Goal: Information Seeking & Learning: Check status

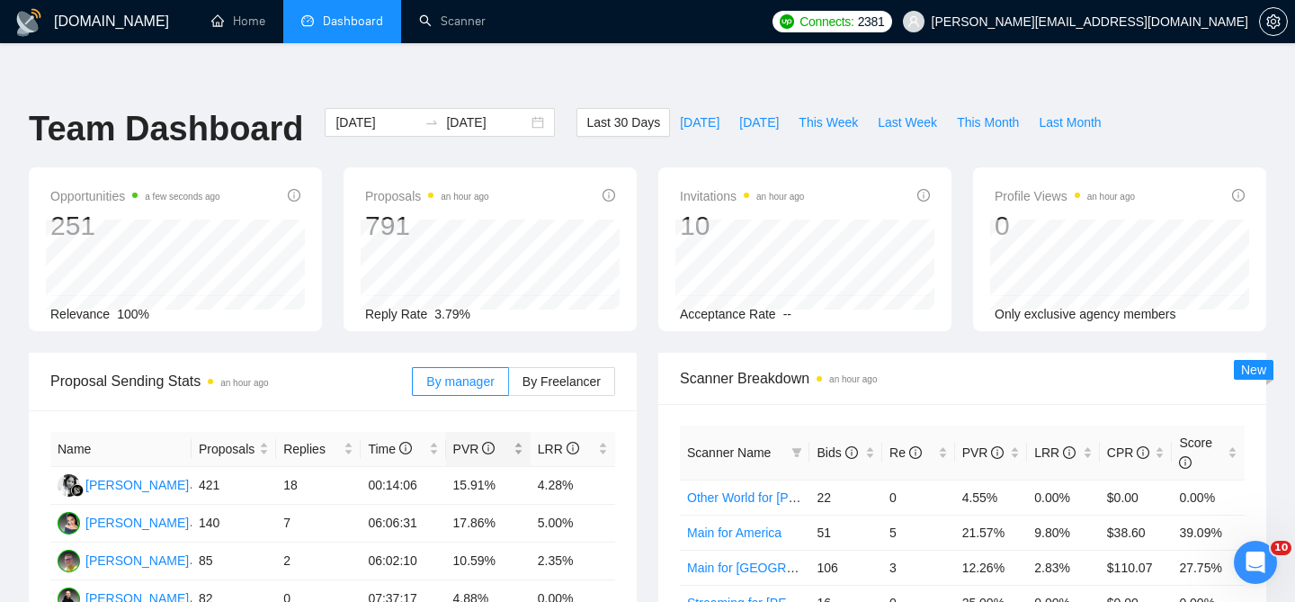
click at [521, 439] on div "PVR" at bounding box center [488, 449] width 70 height 20
click at [837, 112] on span "This Week" at bounding box center [828, 122] width 59 height 20
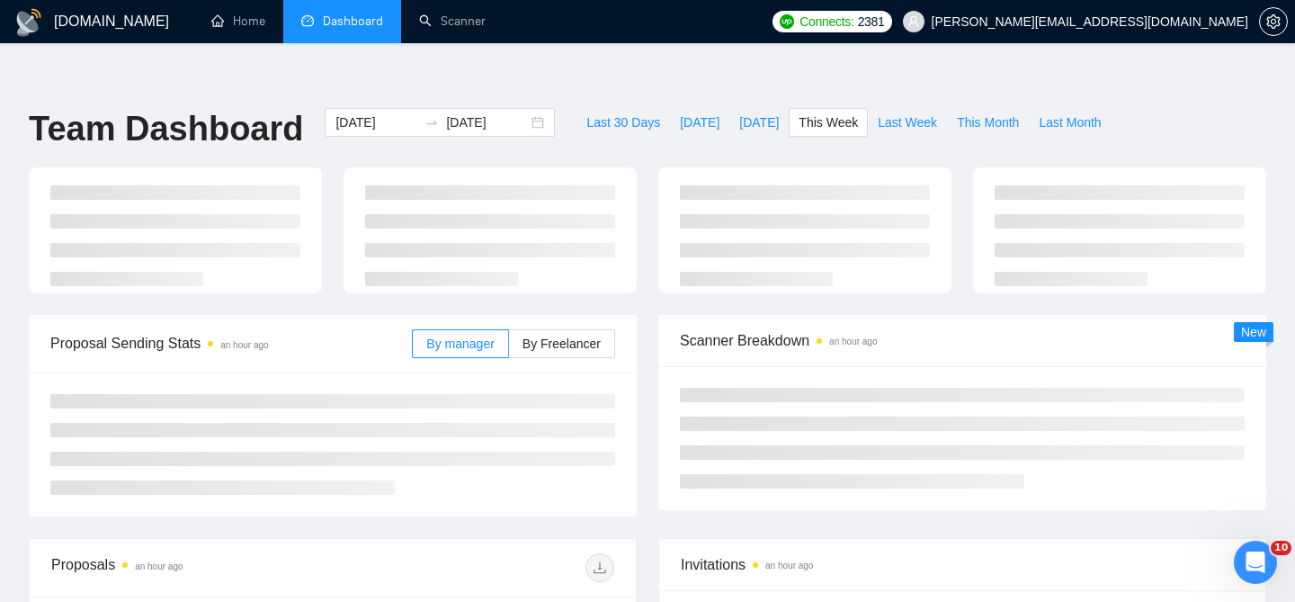
type input "2025-09-29"
type input "2025-10-05"
click at [919, 112] on span "Last Week" at bounding box center [907, 122] width 59 height 20
type input "2025-09-22"
type input "2025-09-28"
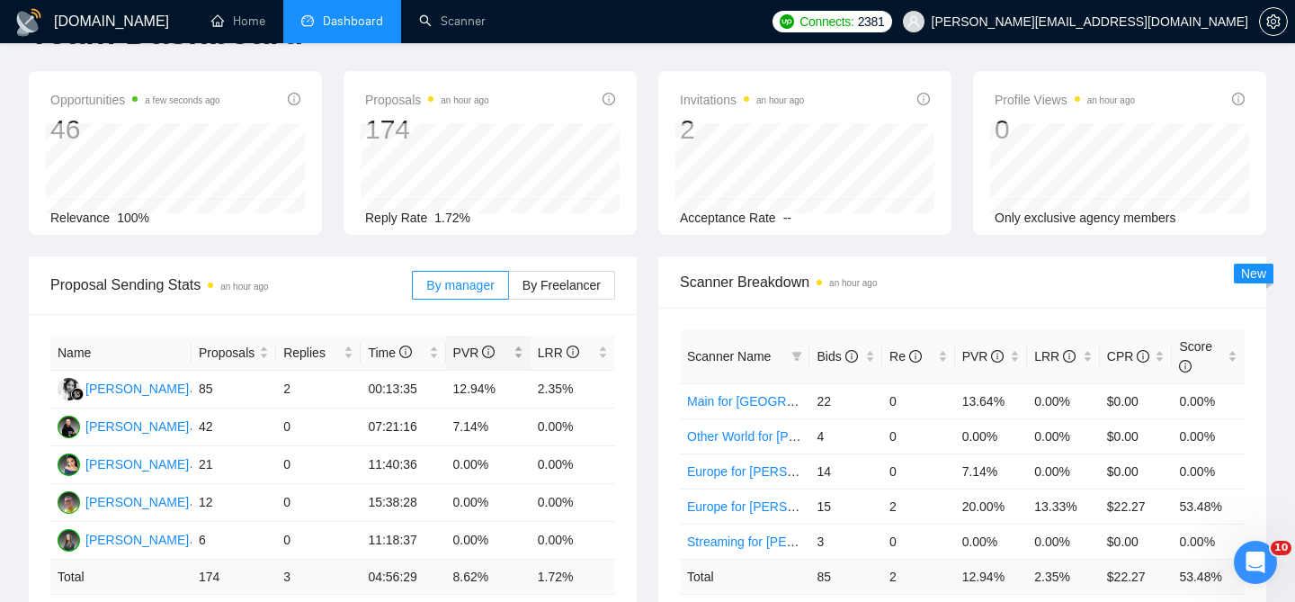
scroll to position [98, 0]
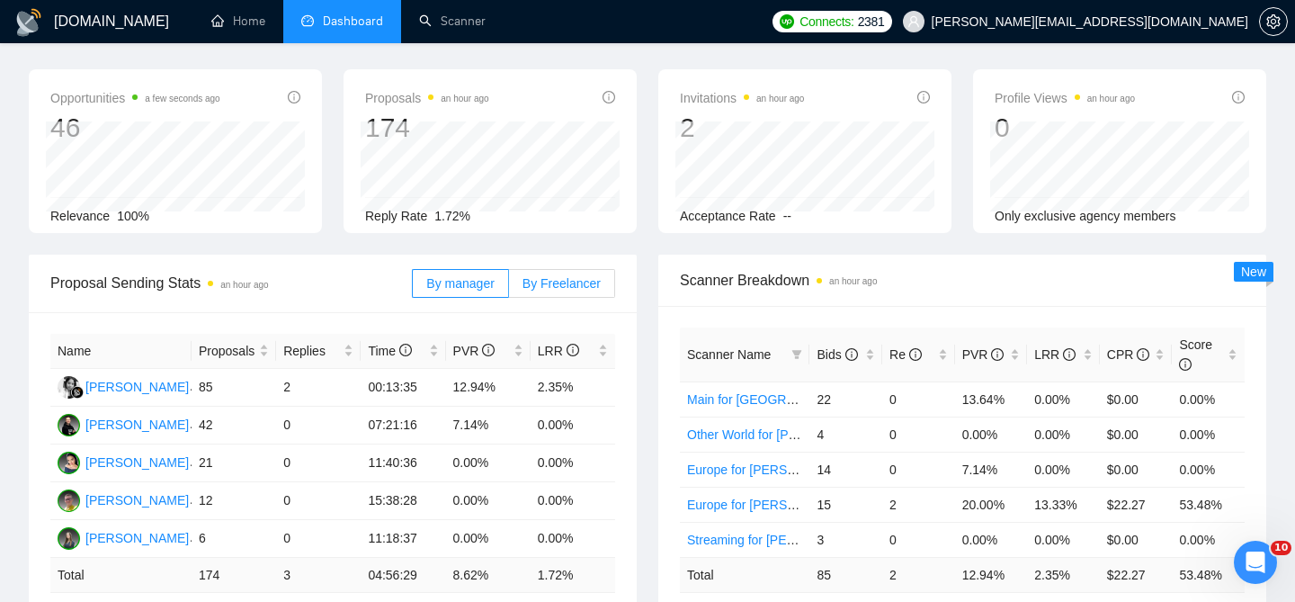
click at [585, 269] on label "By Freelancer" at bounding box center [562, 283] width 106 height 29
click at [509, 288] on input "By Freelancer" at bounding box center [509, 288] width 0 height 0
click at [515, 341] on div "PVR" at bounding box center [488, 351] width 70 height 20
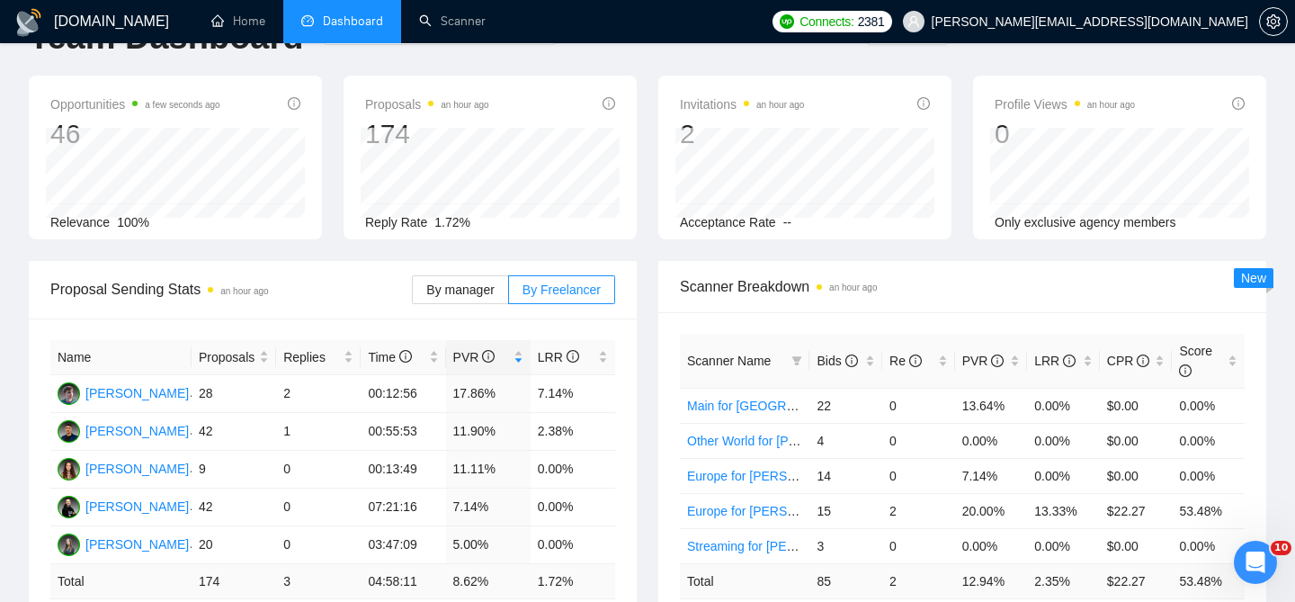
scroll to position [0, 0]
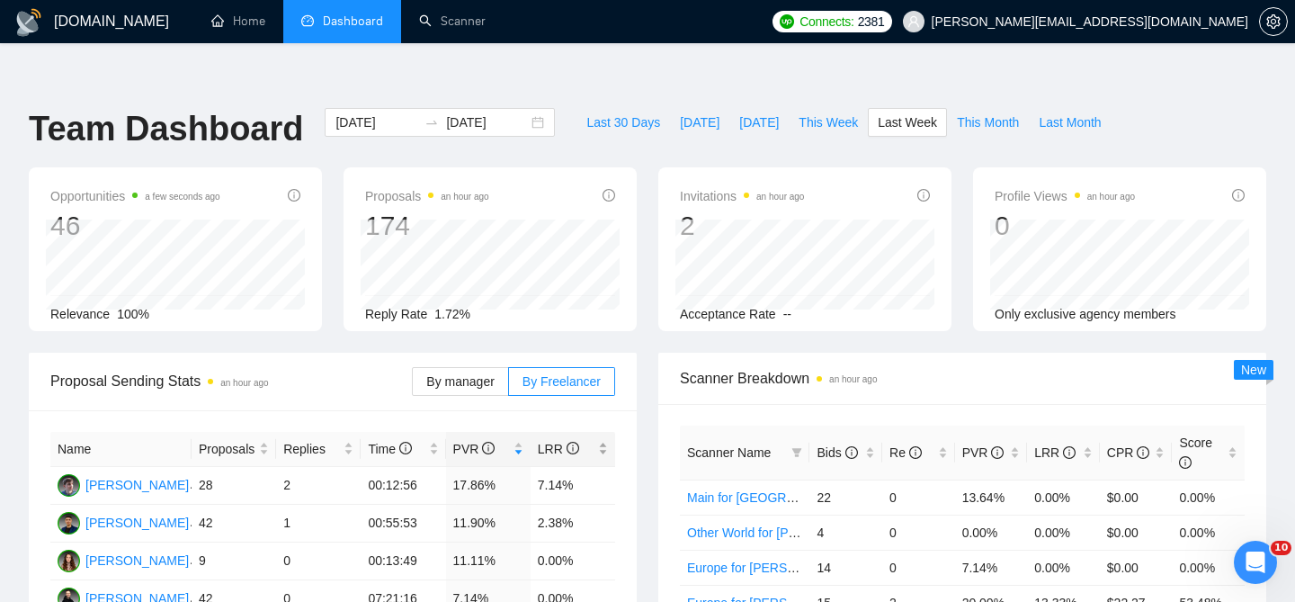
click at [605, 439] on div "LRR" at bounding box center [573, 449] width 70 height 20
click at [518, 439] on div "PVR" at bounding box center [488, 449] width 70 height 20
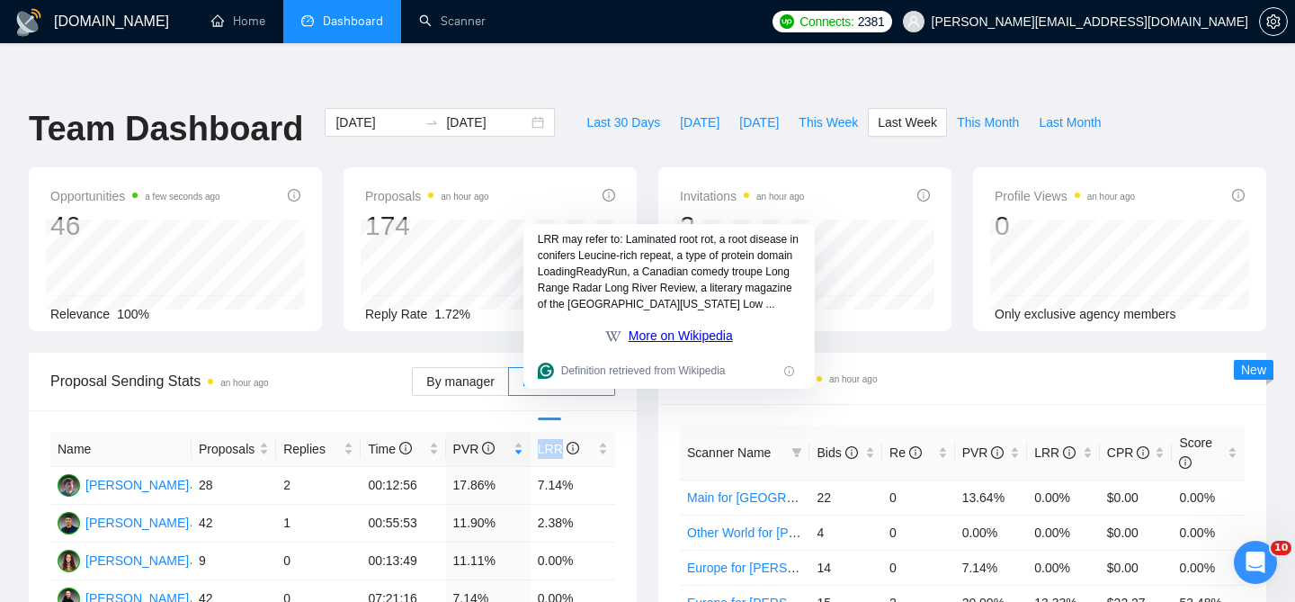
click at [624, 167] on div "Proposals an hour ago 174 2025-09-26 Sent 40 Replied 1 Reply Rate 1.72%" at bounding box center [490, 249] width 293 height 164
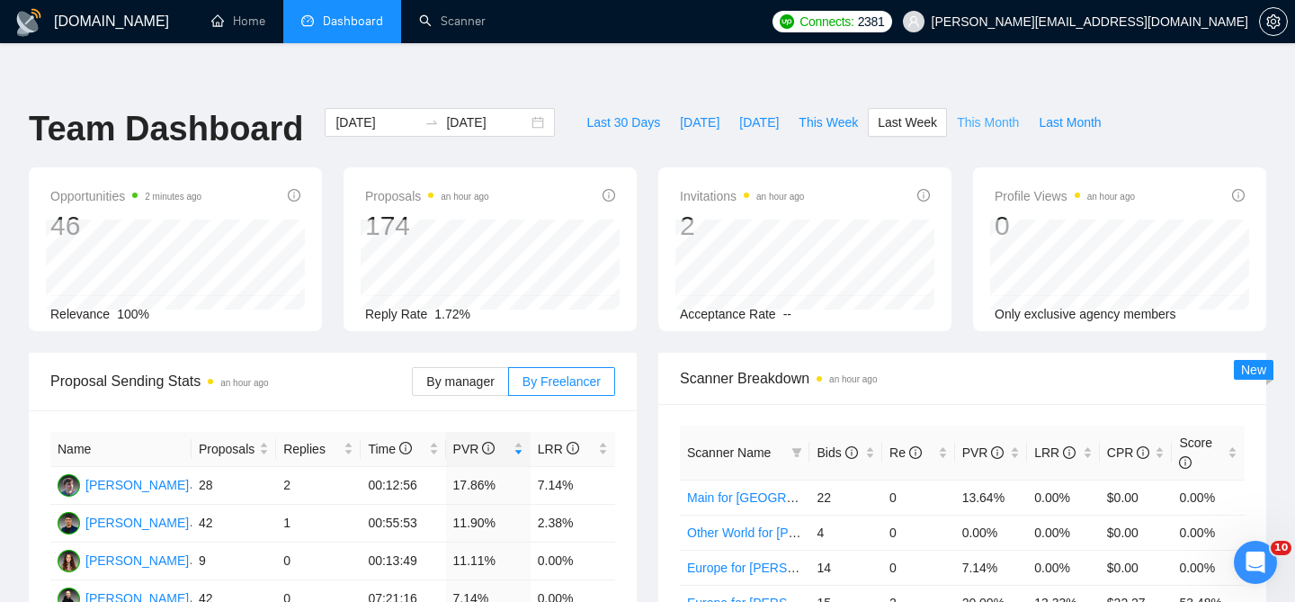
click at [1007, 112] on span "This Month" at bounding box center [988, 122] width 62 height 20
type input "2025-09-01"
type input "[DATE]"
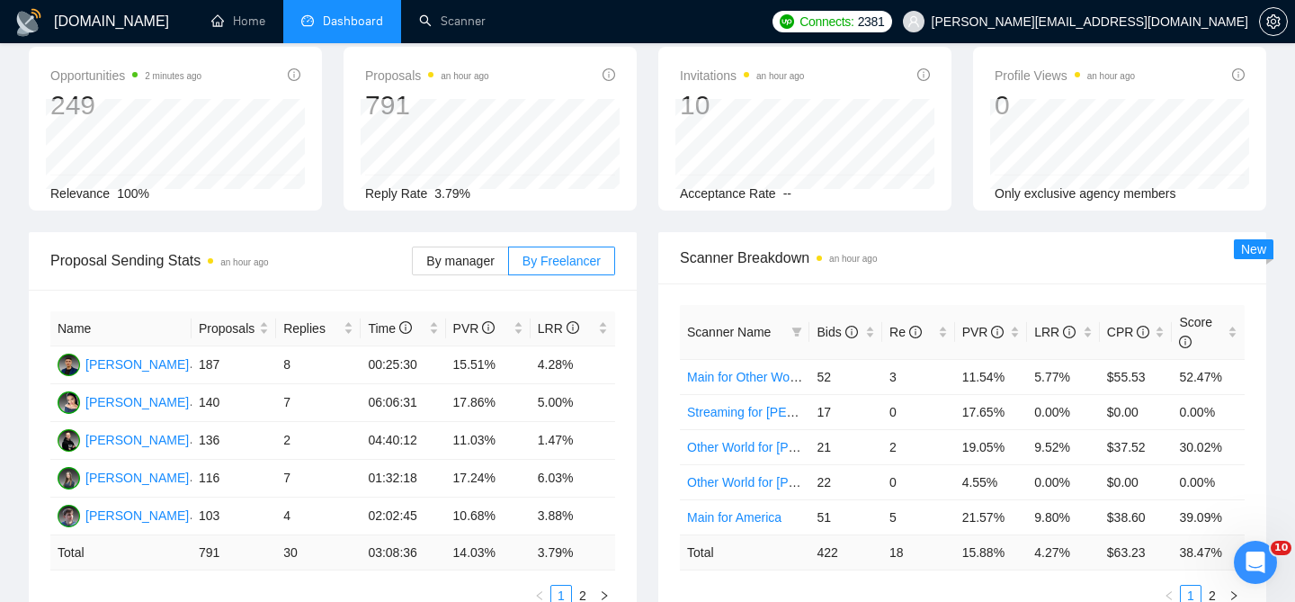
scroll to position [123, 0]
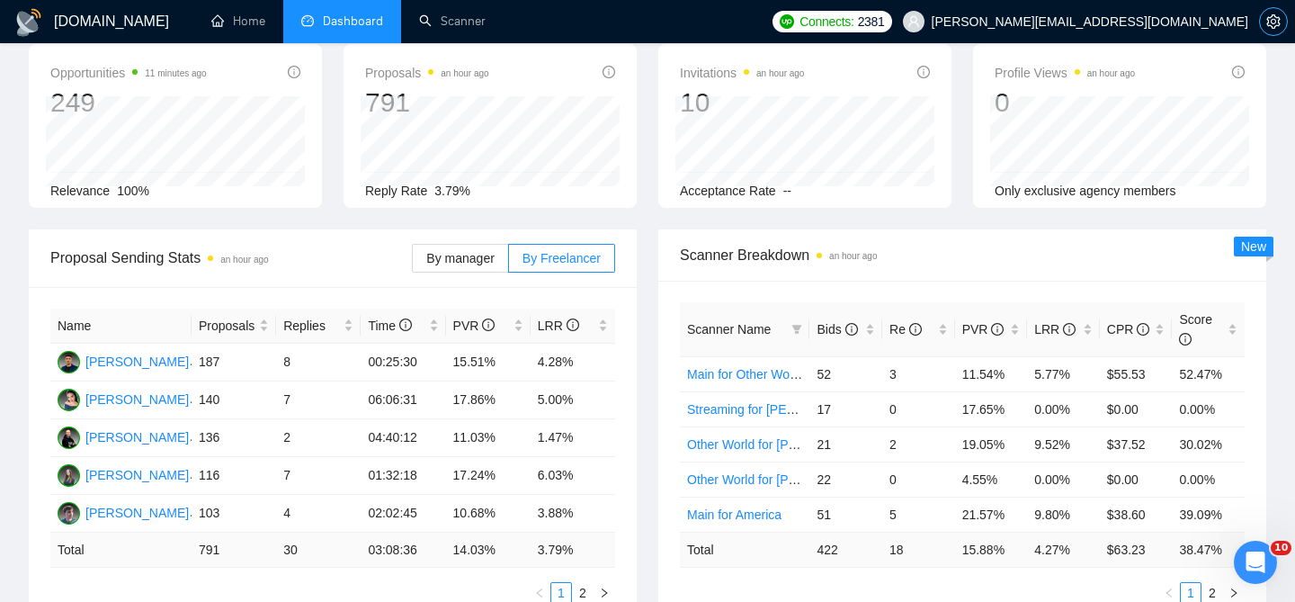
click at [1263, 22] on span "setting" at bounding box center [1273, 21] width 27 height 14
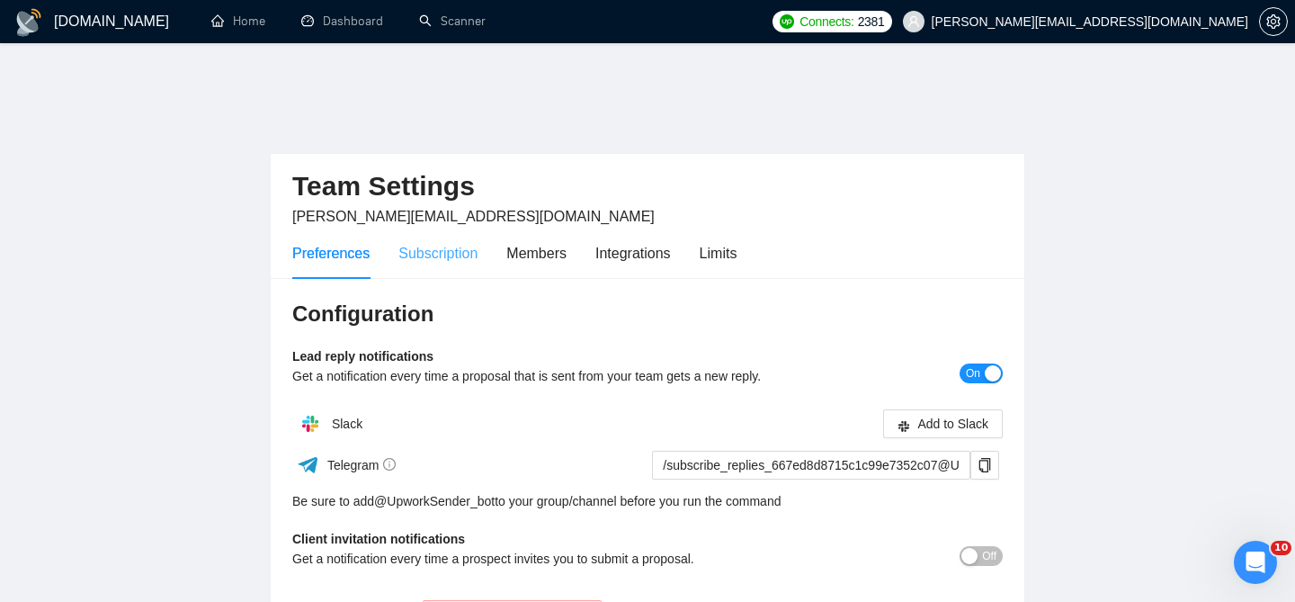
click at [463, 232] on div "Subscription" at bounding box center [438, 253] width 79 height 51
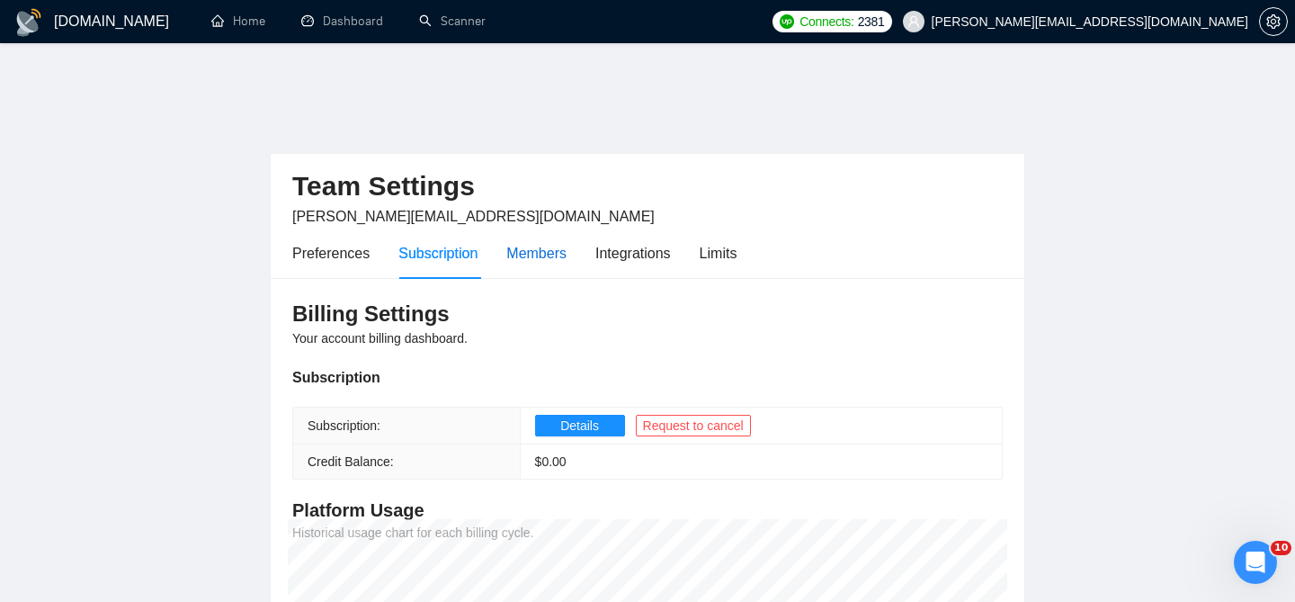
click at [529, 242] on div "Members" at bounding box center [536, 253] width 60 height 22
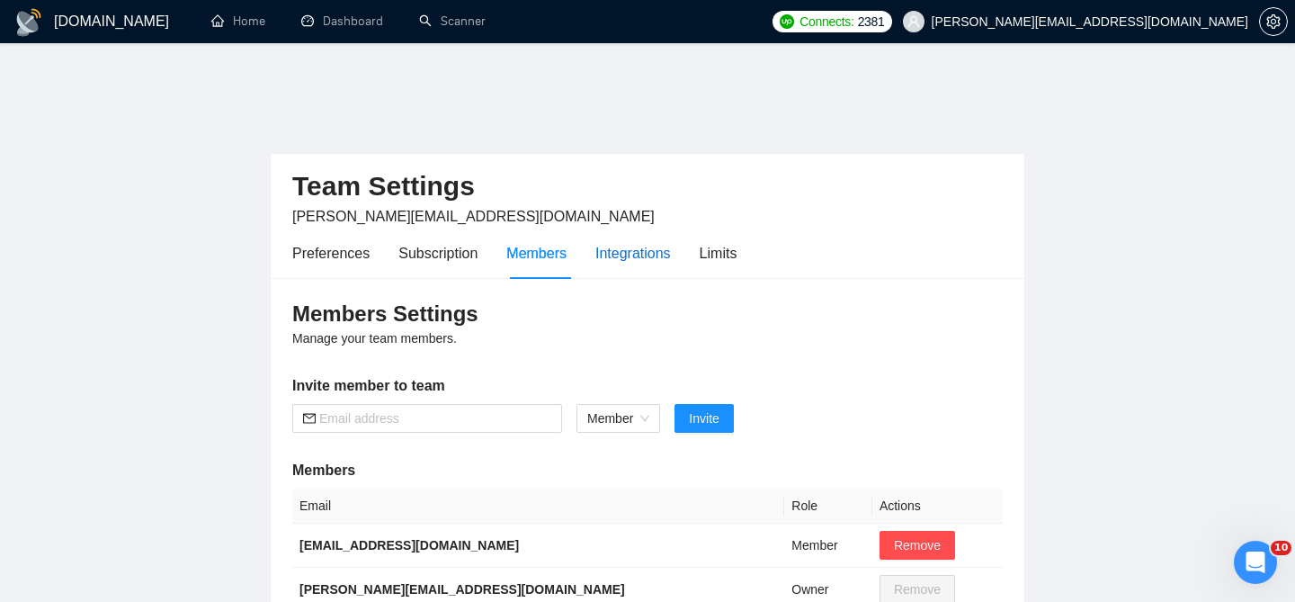
click at [627, 242] on div "Integrations" at bounding box center [634, 253] width 76 height 22
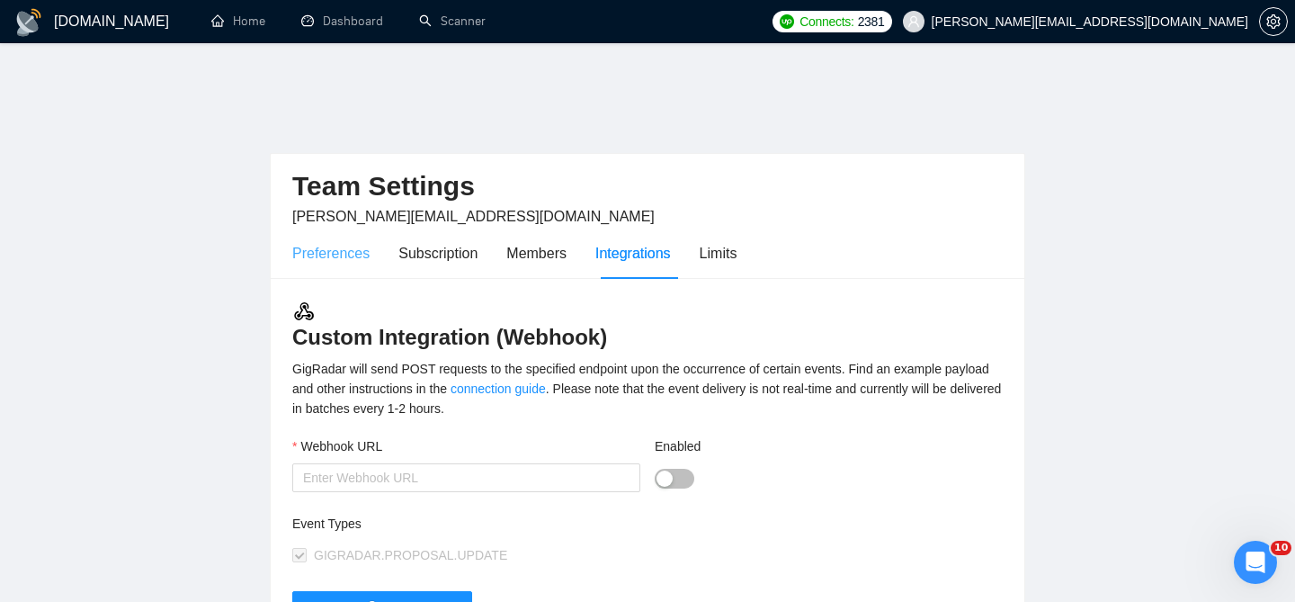
click at [332, 228] on div "Preferences" at bounding box center [330, 253] width 77 height 51
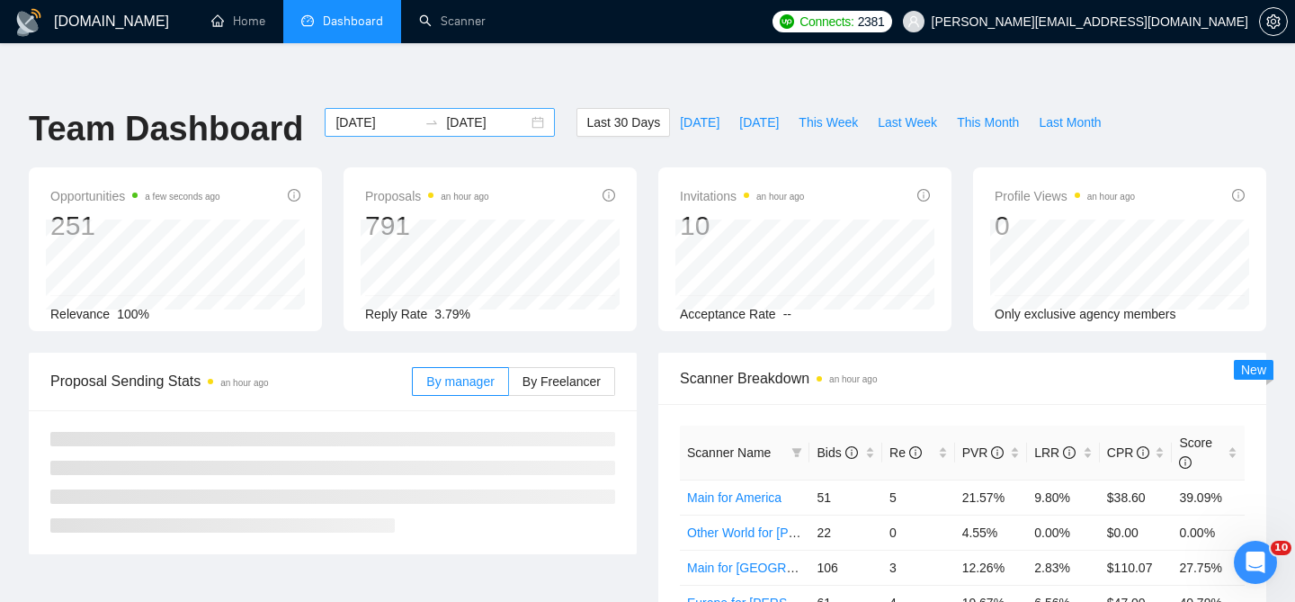
click at [521, 108] on div "[DATE] [DATE]" at bounding box center [440, 122] width 230 height 29
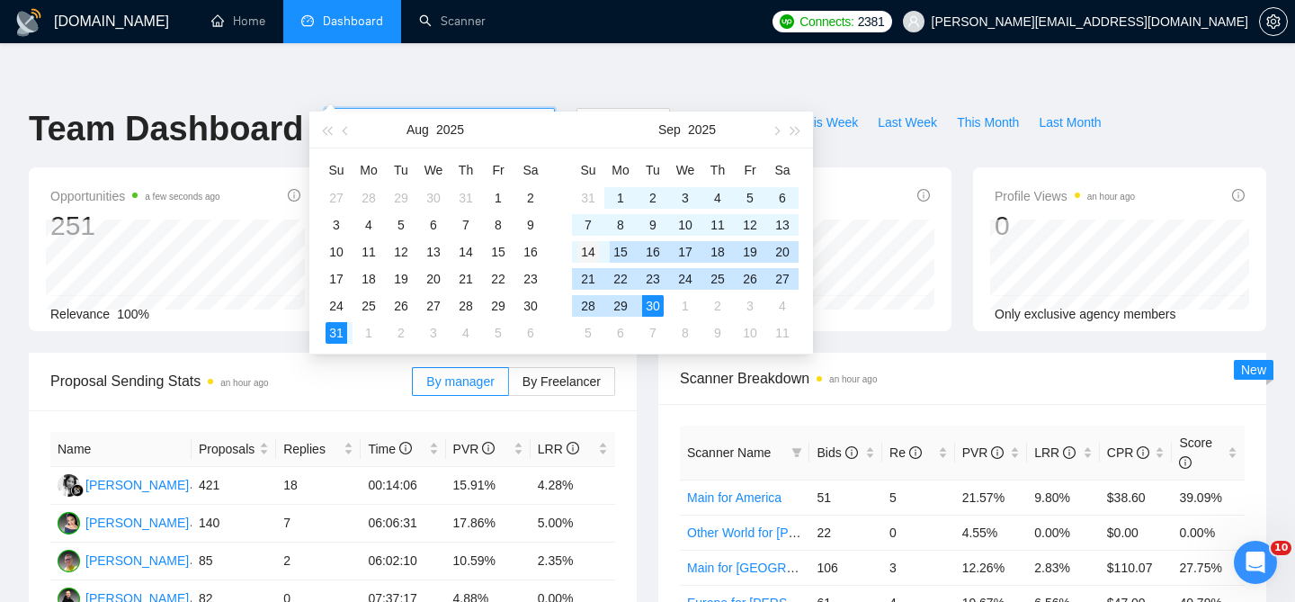
type input "[DATE]"
click at [585, 249] on div "14" at bounding box center [589, 252] width 22 height 22
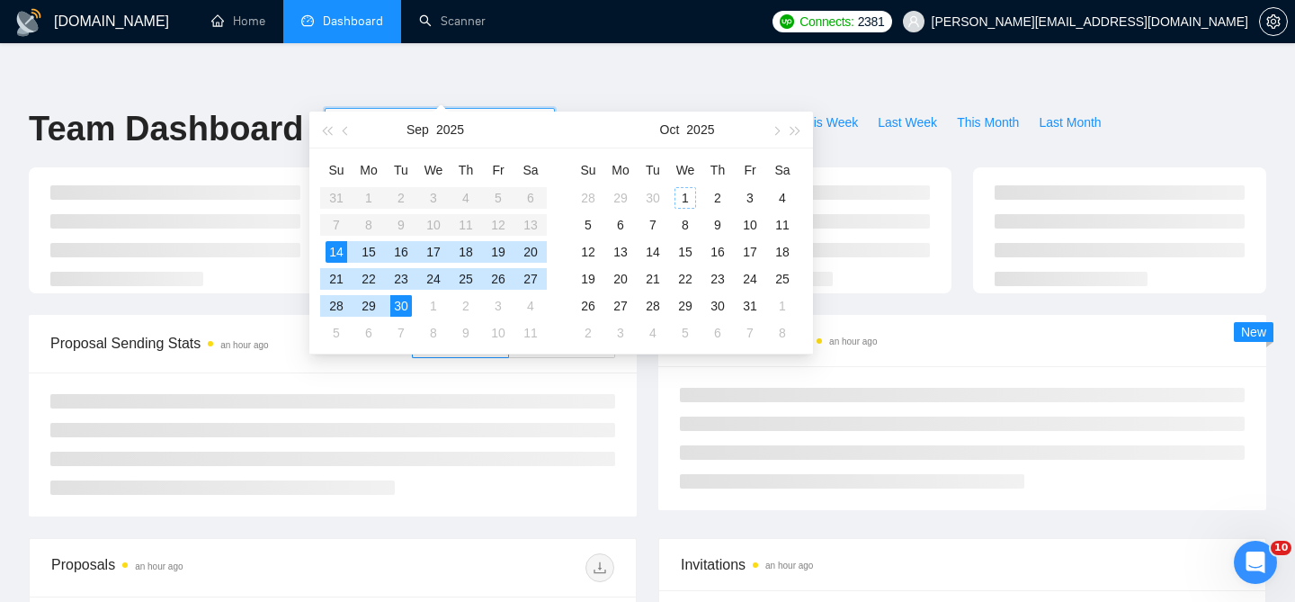
type input "[DATE]"
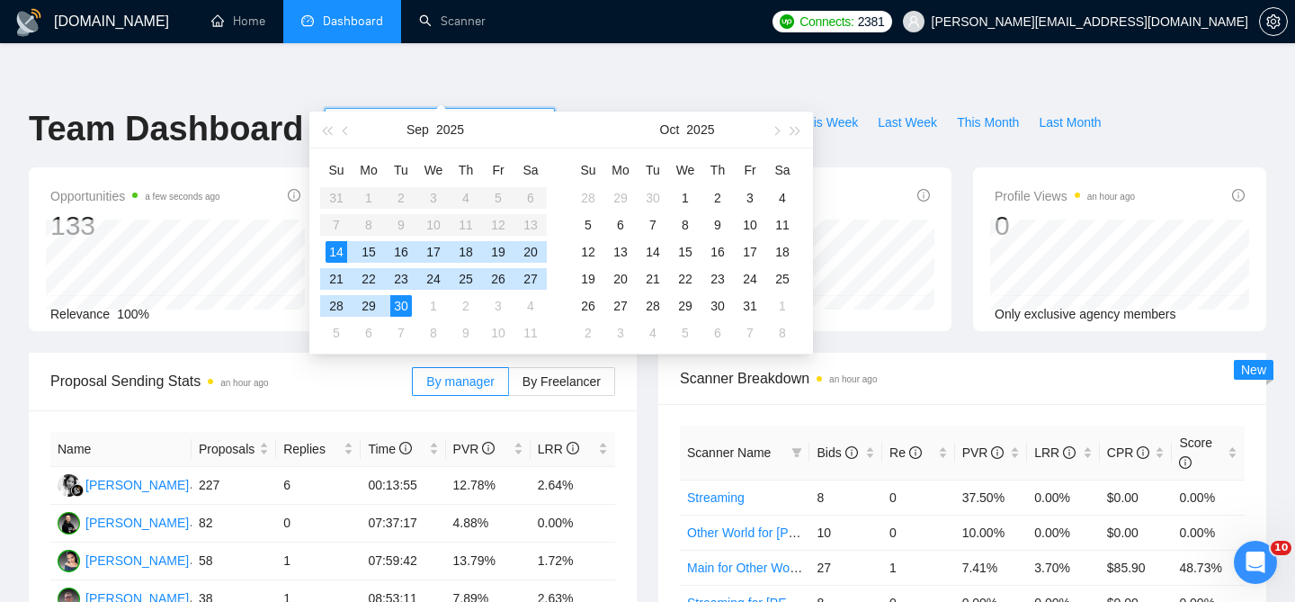
click at [408, 309] on div "30" at bounding box center [401, 306] width 22 height 22
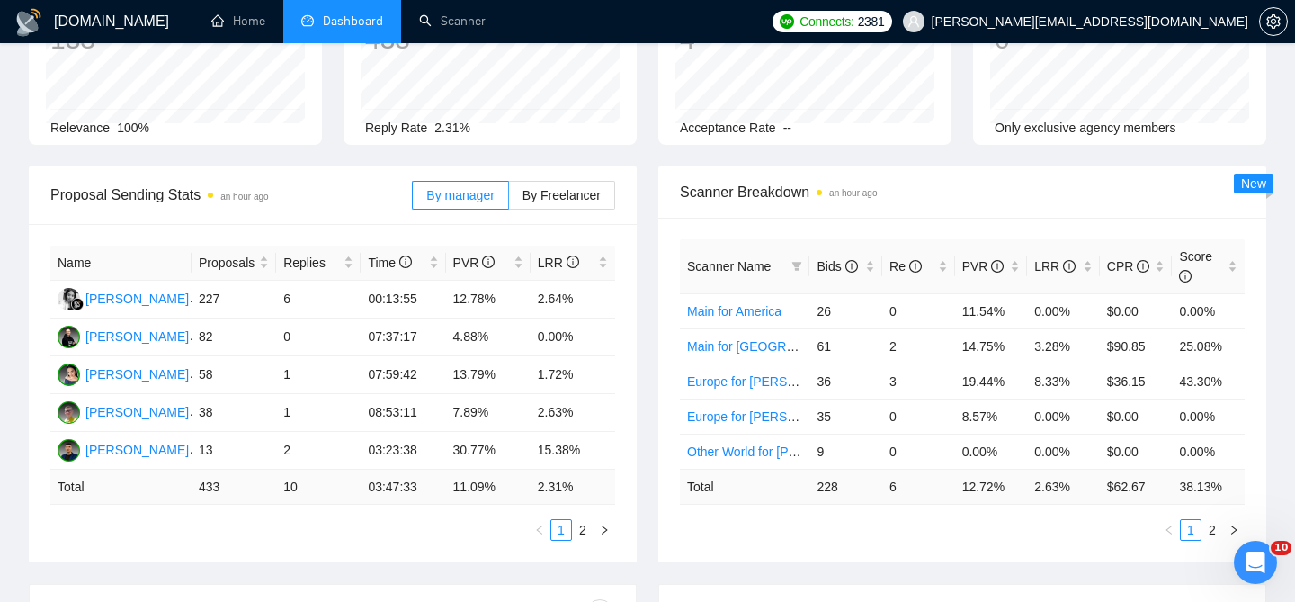
scroll to position [144, 0]
